Goal: Navigation & Orientation: Find specific page/section

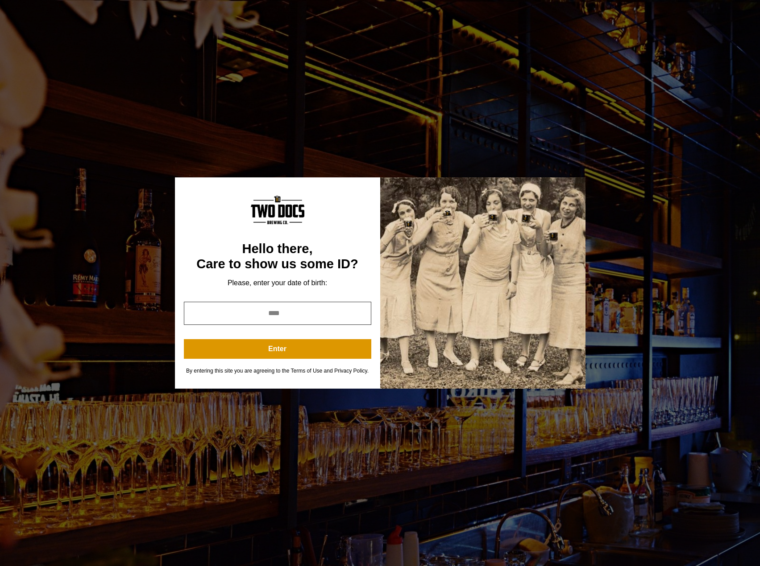
click at [298, 307] on input "year" at bounding box center [277, 313] width 187 height 23
type input "****"
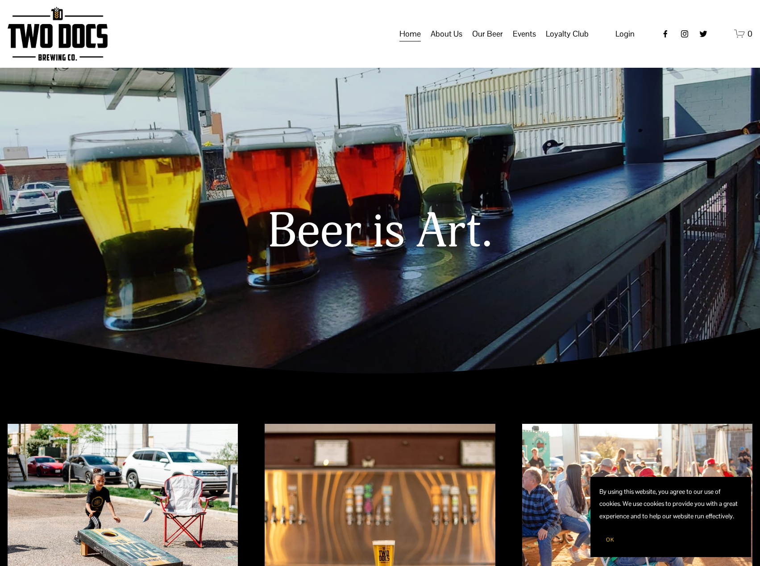
click at [0, 0] on span "Calendar" at bounding box center [0, 0] width 0 height 0
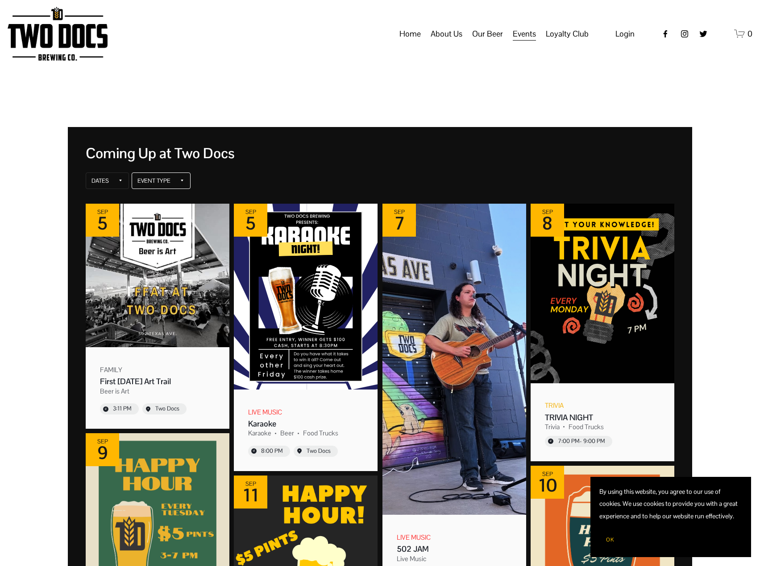
click at [158, 181] on div "Event Type" at bounding box center [153, 181] width 33 height 7
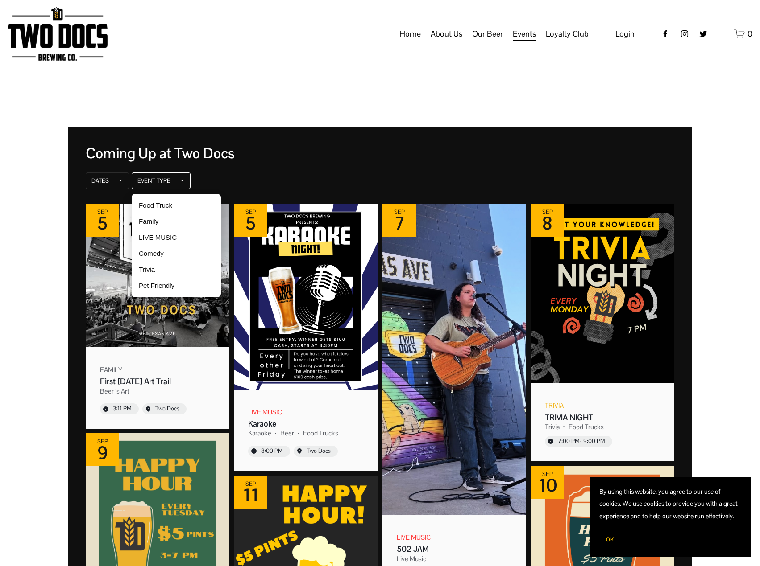
click at [165, 180] on div "Event Type" at bounding box center [153, 181] width 33 height 7
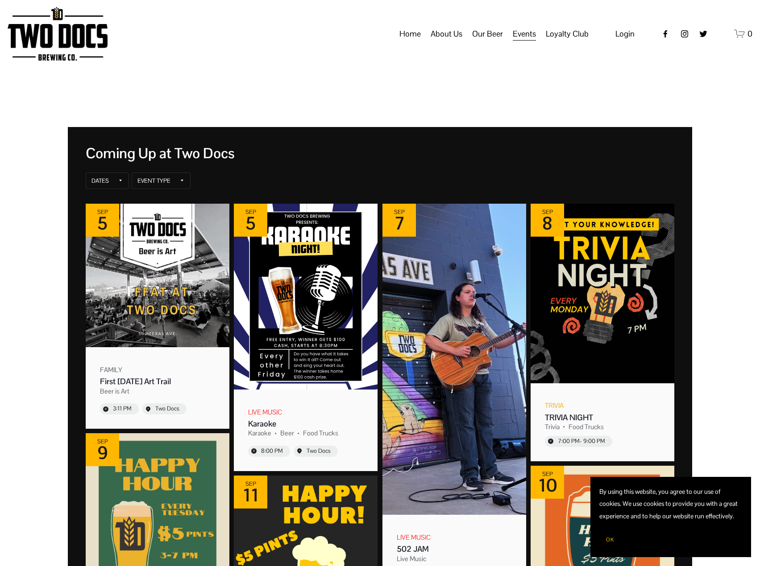
click at [411, 42] on link "Home" at bounding box center [409, 33] width 21 height 17
click at [67, 50] on img at bounding box center [58, 34] width 100 height 54
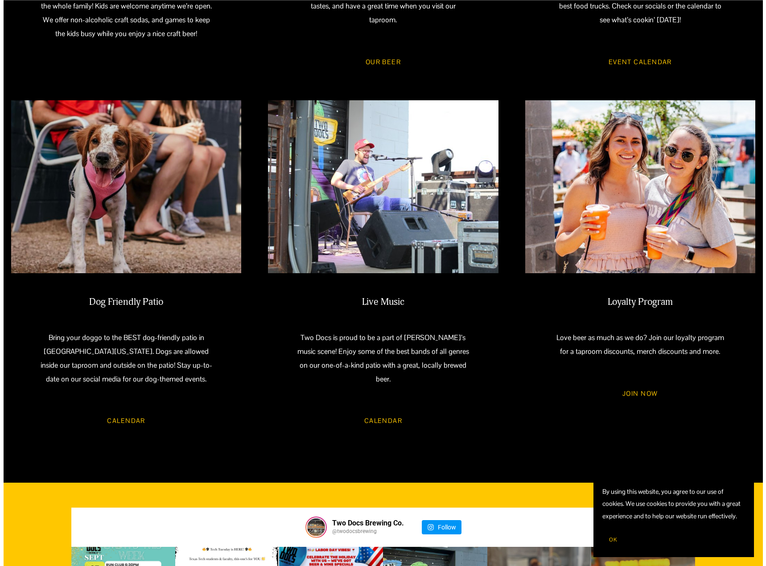
scroll to position [981, 0]
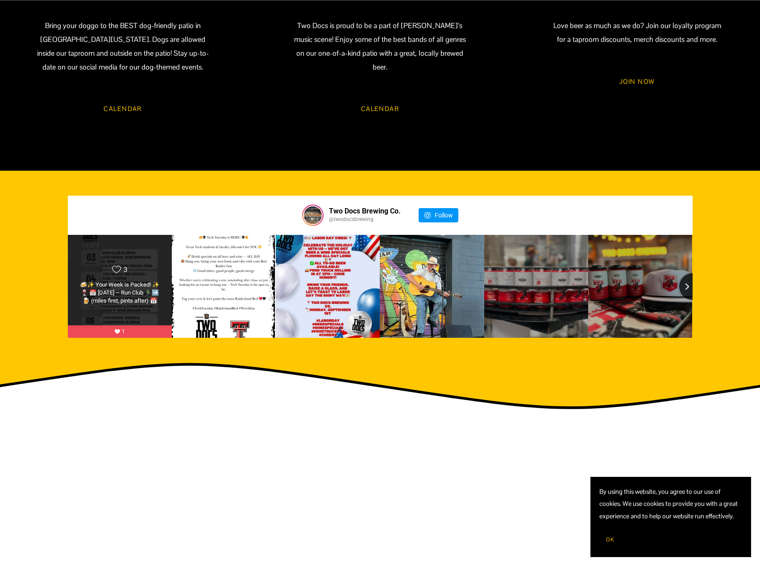
click at [120, 272] on icon "Likes Count" at bounding box center [116, 269] width 9 height 9
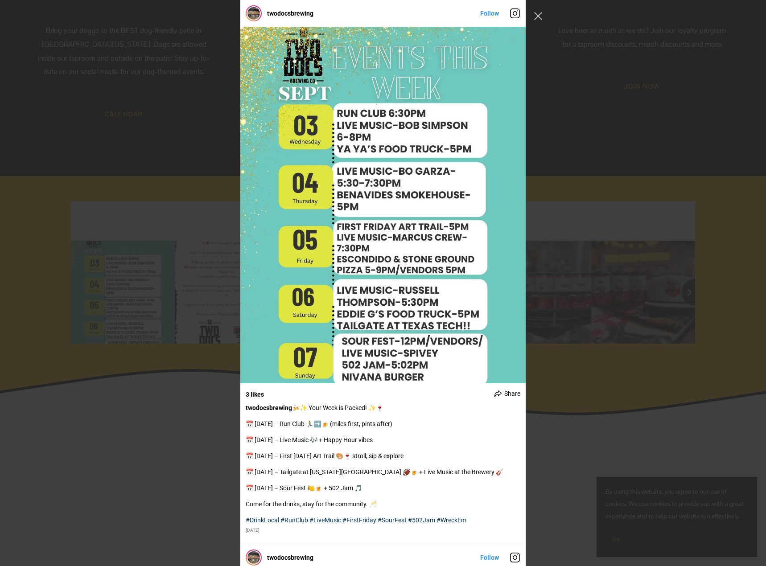
click at [616, 395] on div "twodocsbrewing Follow" at bounding box center [383, 283] width 766 height 566
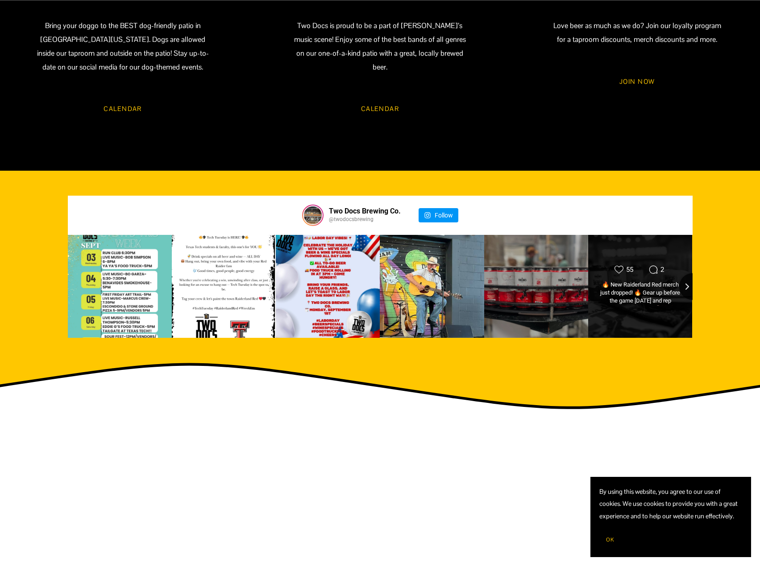
click at [634, 306] on div "🔥 New Raiderland Red merch just dropped! 🔥 Gear up before the game [DATE] and r…" at bounding box center [640, 293] width 84 height 25
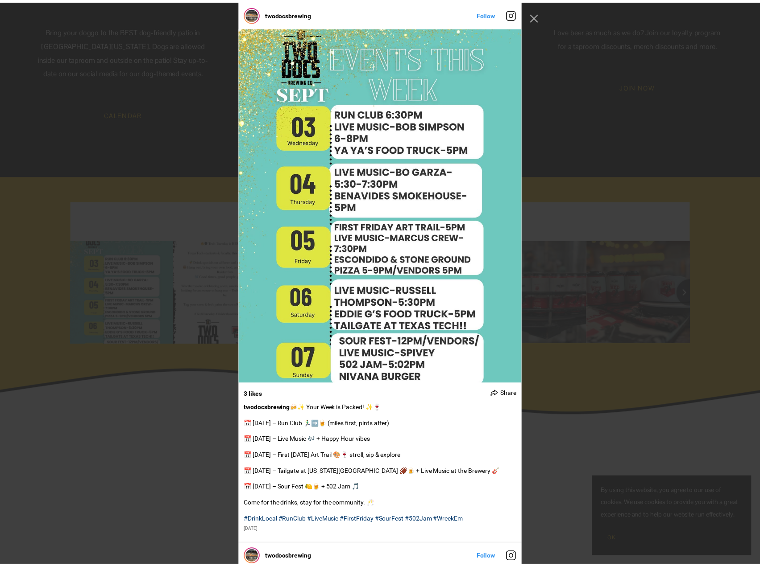
scroll to position [1696, 0]
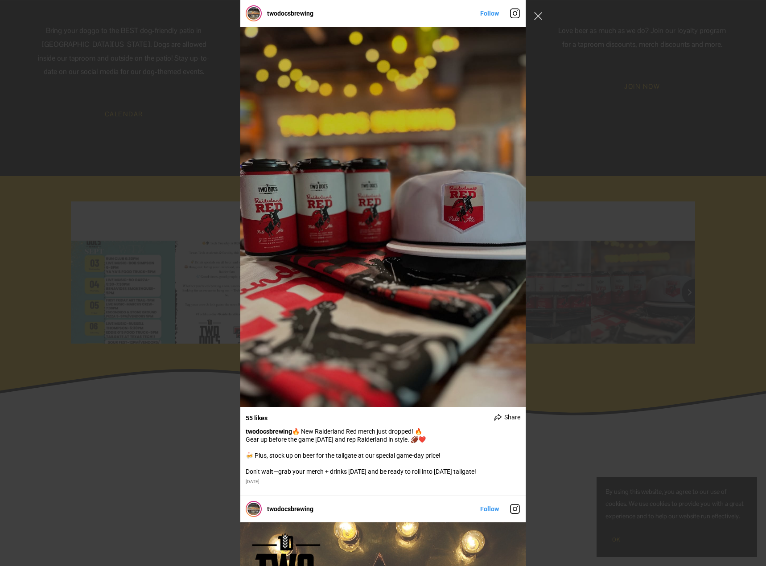
click at [589, 399] on div "twodocsbrewing Follow" at bounding box center [383, 283] width 766 height 566
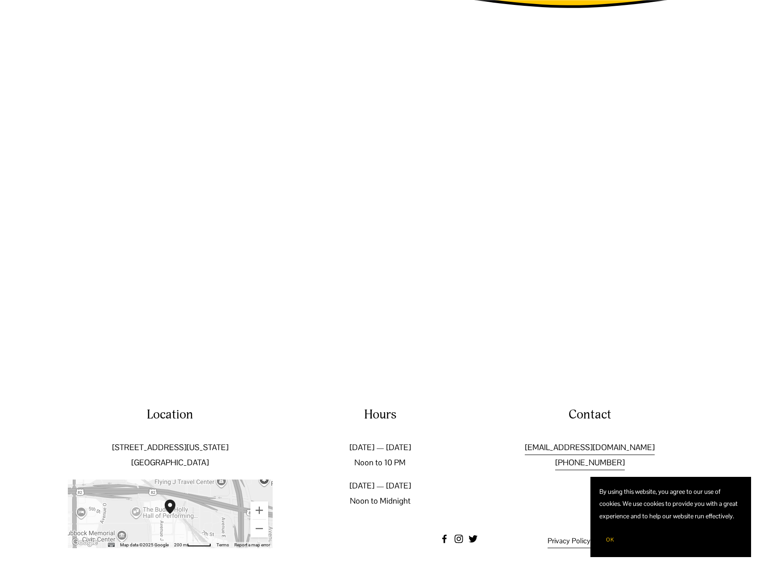
scroll to position [1391, 0]
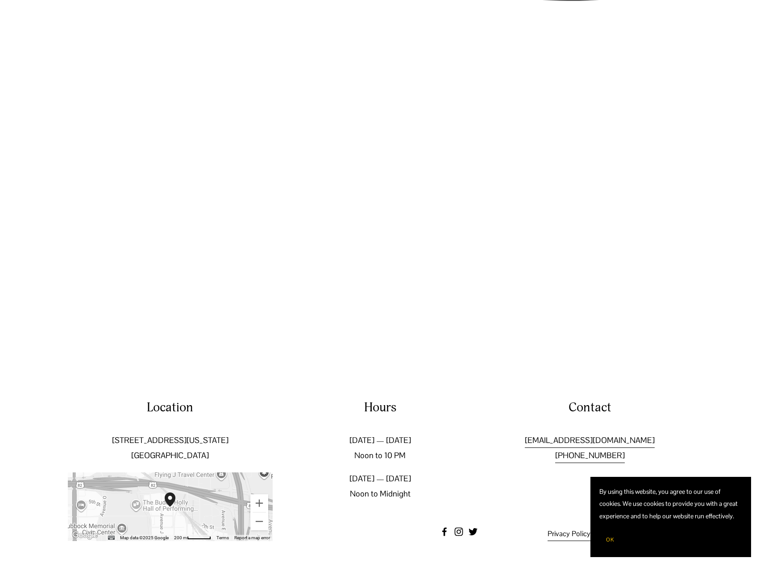
click at [610, 537] on span "OK" at bounding box center [610, 540] width 8 height 7
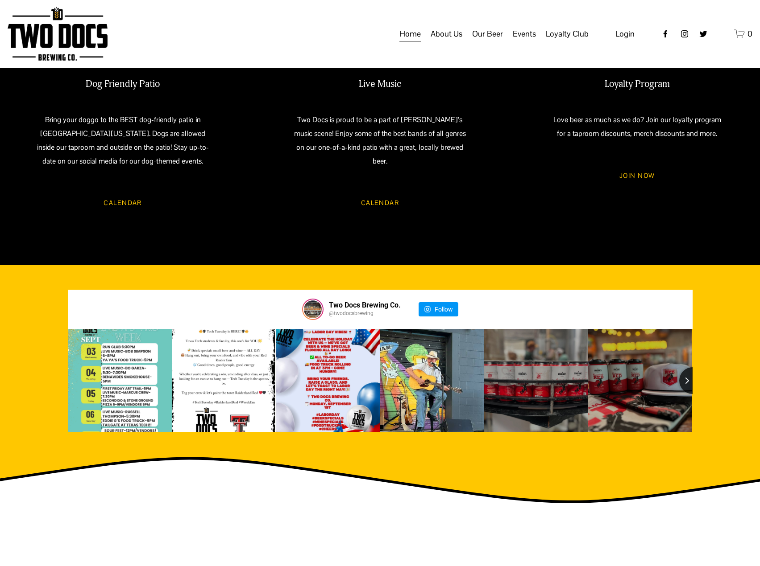
scroll to position [723, 0]
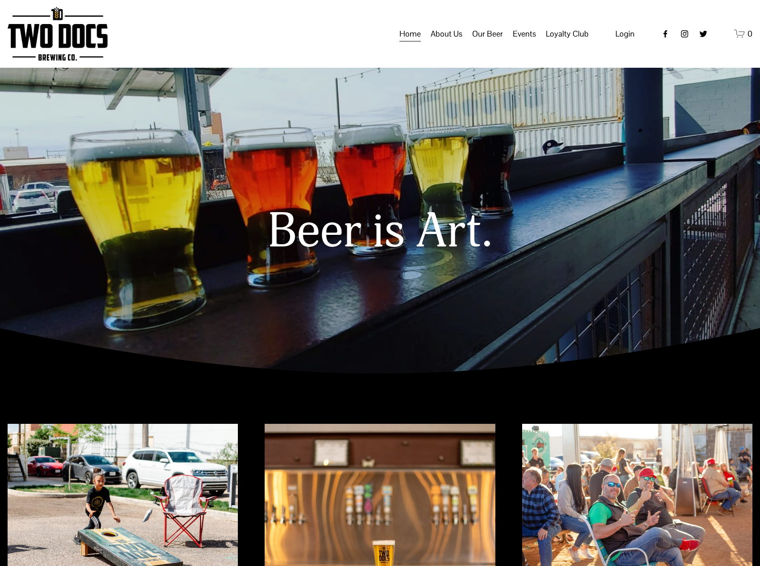
click at [78, 47] on img at bounding box center [58, 34] width 100 height 54
